Goal: Information Seeking & Learning: Find specific fact

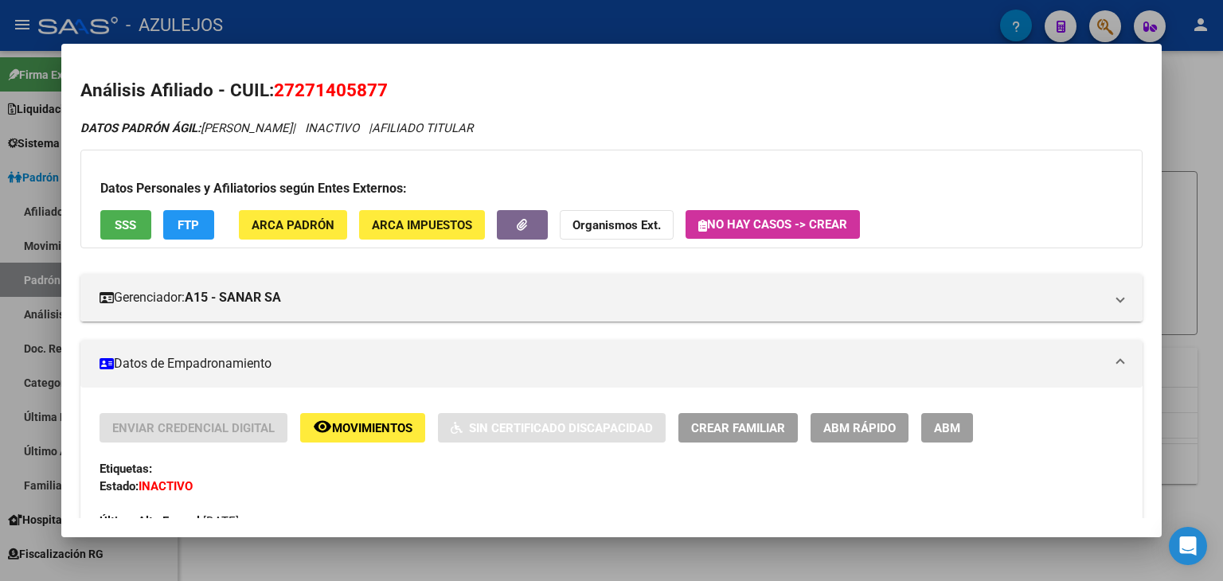
scroll to position [1202, 0]
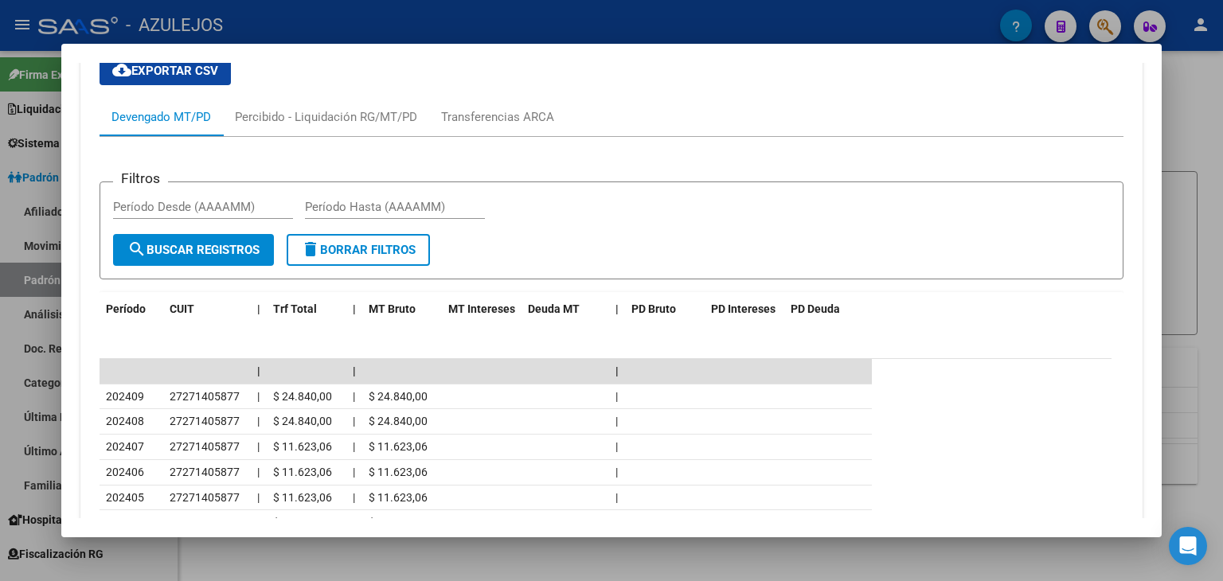
click at [404, 23] on div at bounding box center [611, 290] width 1223 height 581
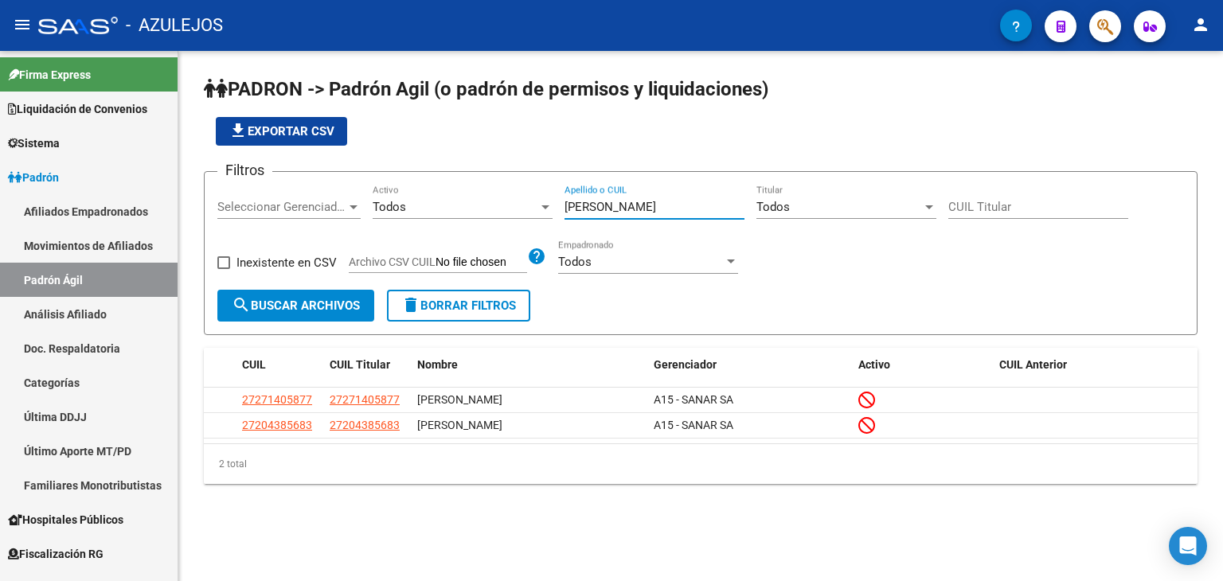
drag, startPoint x: 628, startPoint y: 211, endPoint x: 542, endPoint y: 220, distance: 86.4
click at [500, 211] on div "Filtros Seleccionar Gerenciador Seleccionar Gerenciador Todos Activo [PERSON_NA…" at bounding box center [700, 237] width 966 height 105
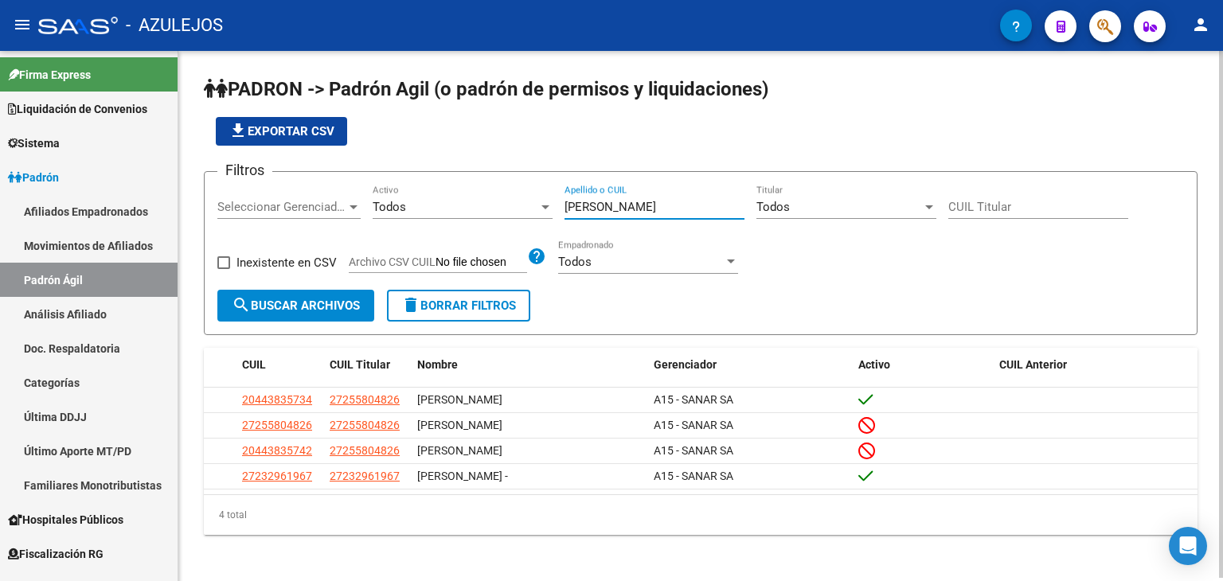
type input "[PERSON_NAME]"
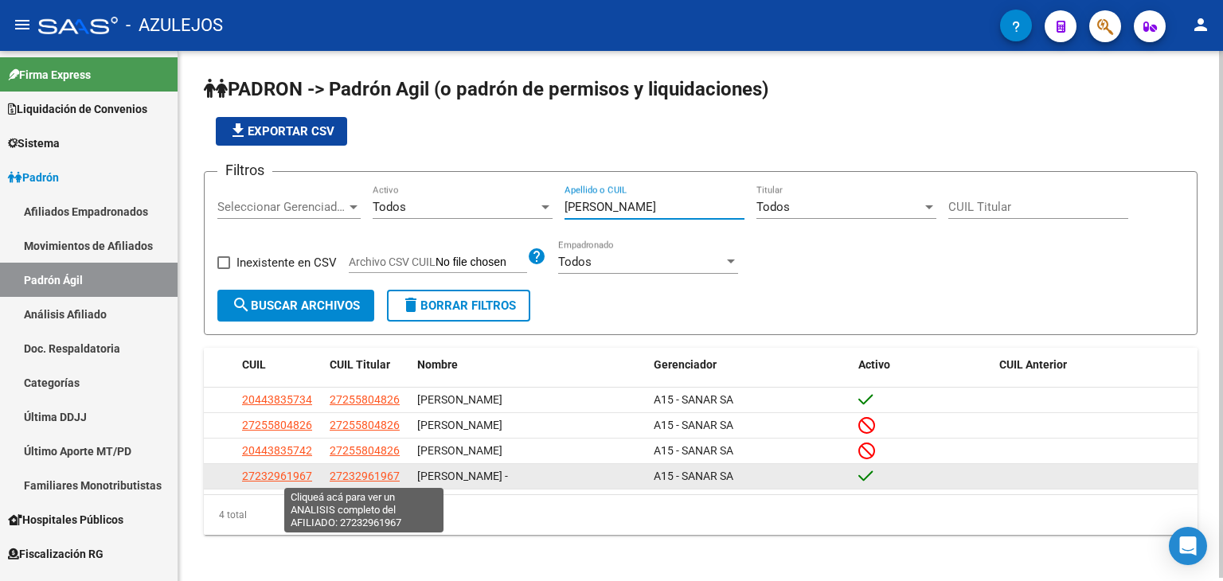
click at [353, 476] on span "27232961967" at bounding box center [365, 476] width 70 height 13
type textarea "27232961967"
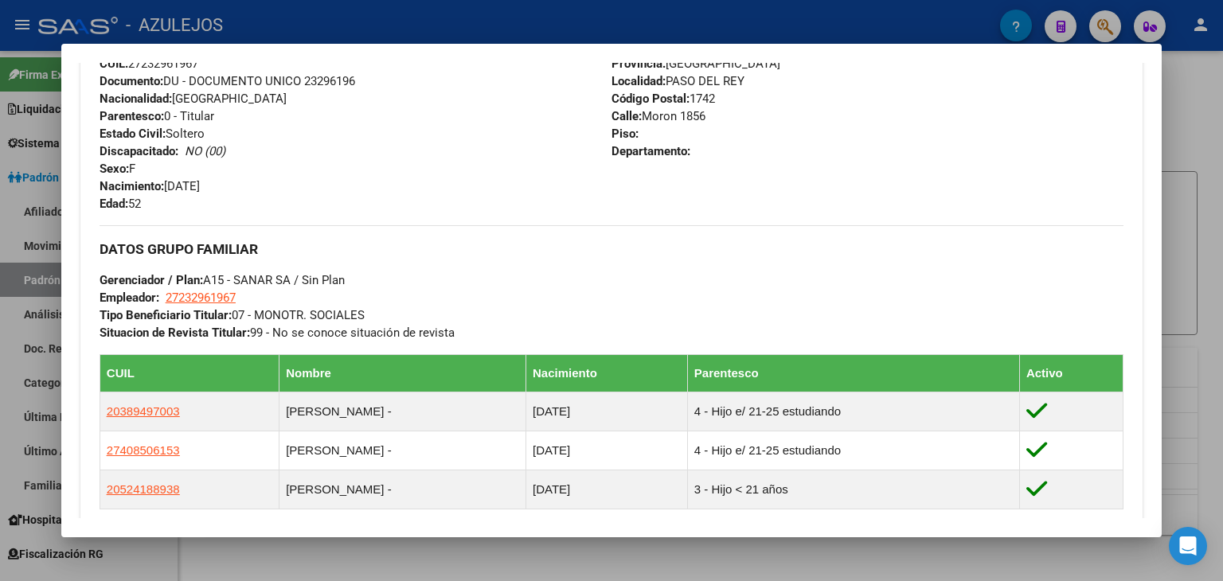
scroll to position [838, 0]
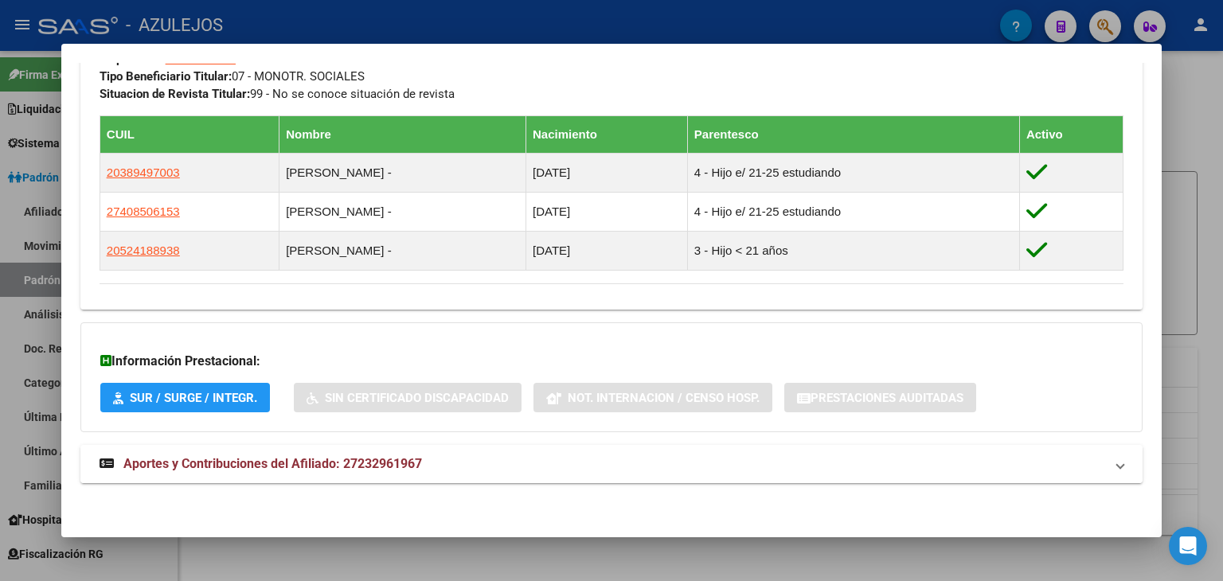
click at [353, 466] on span "Aportes y Contribuciones del Afiliado: 27232961967" at bounding box center [272, 463] width 298 height 15
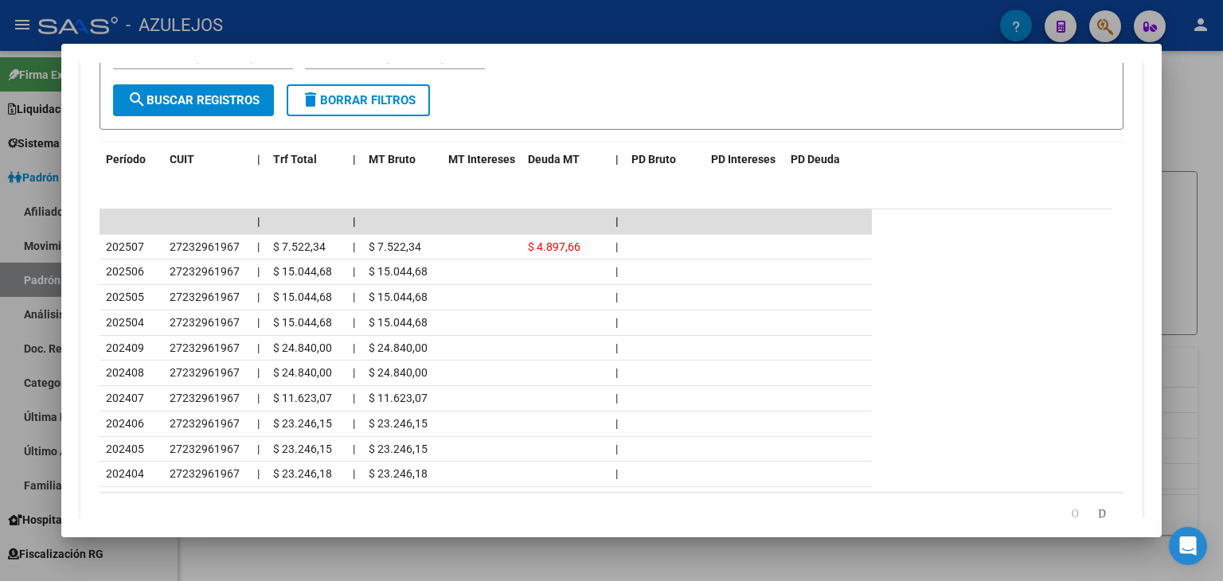
scroll to position [1475, 0]
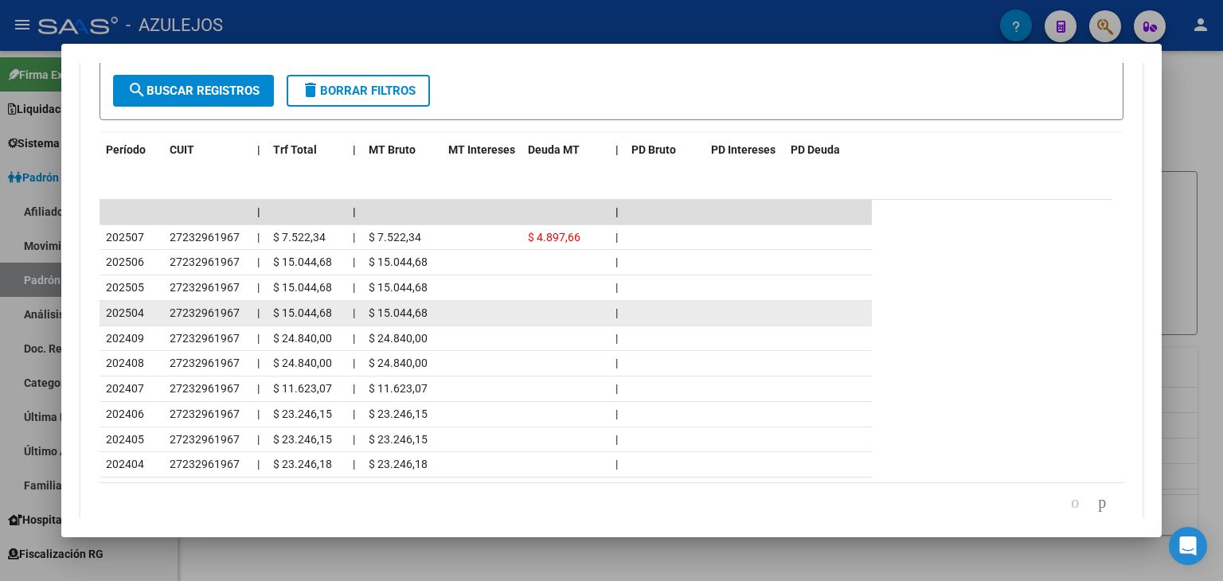
drag, startPoint x: 166, startPoint y: 310, endPoint x: 236, endPoint y: 313, distance: 69.3
click at [236, 313] on datatable-body-cell "27232961967" at bounding box center [207, 313] width 88 height 25
copy span "27232961967"
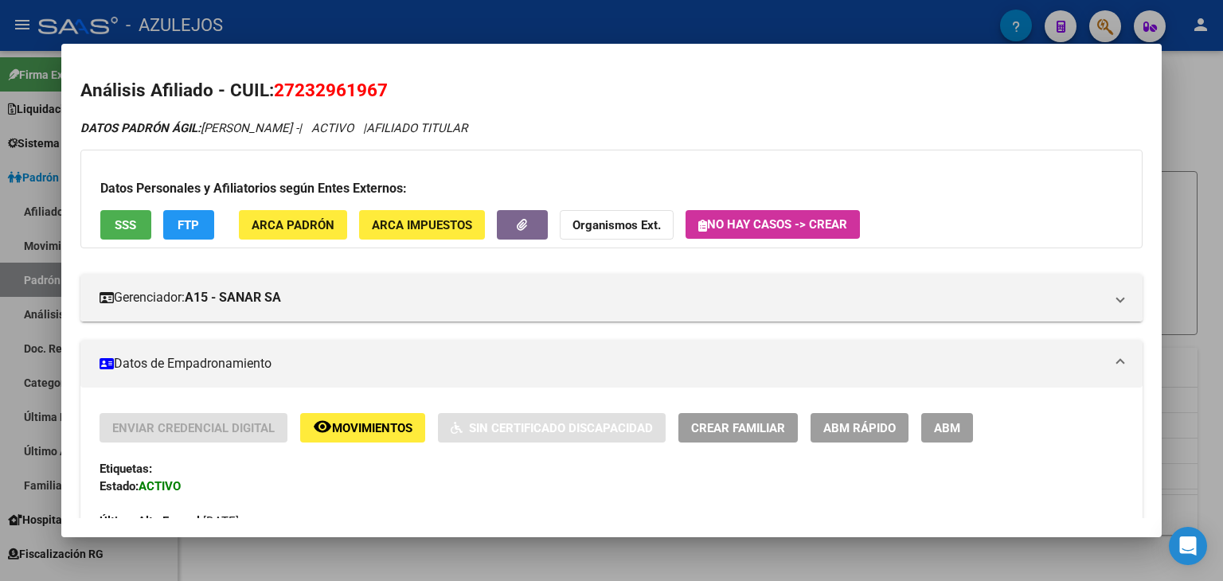
scroll to position [318, 0]
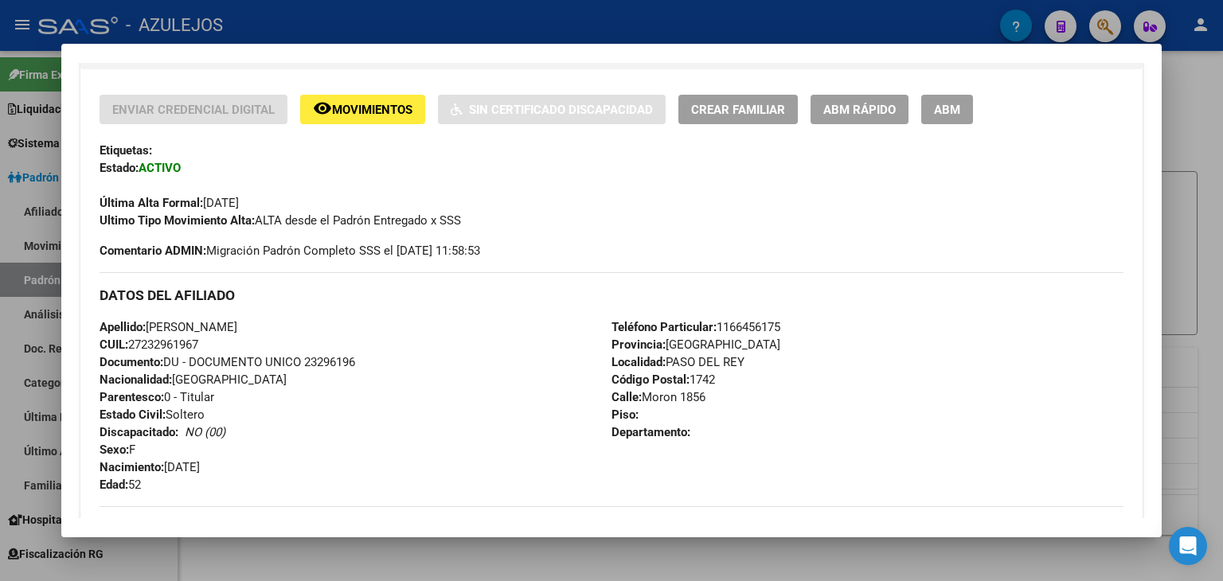
drag, startPoint x: 99, startPoint y: 321, endPoint x: 212, endPoint y: 342, distance: 115.0
click at [212, 342] on div "Enviar Credencial Digital remove_red_eye Movimientos Sin Certificado Discapacid…" at bounding box center [611, 456] width 1062 height 722
copy div "Apellido: [PERSON_NAME] CUIL: 27232961967"
